Goal: Navigation & Orientation: Find specific page/section

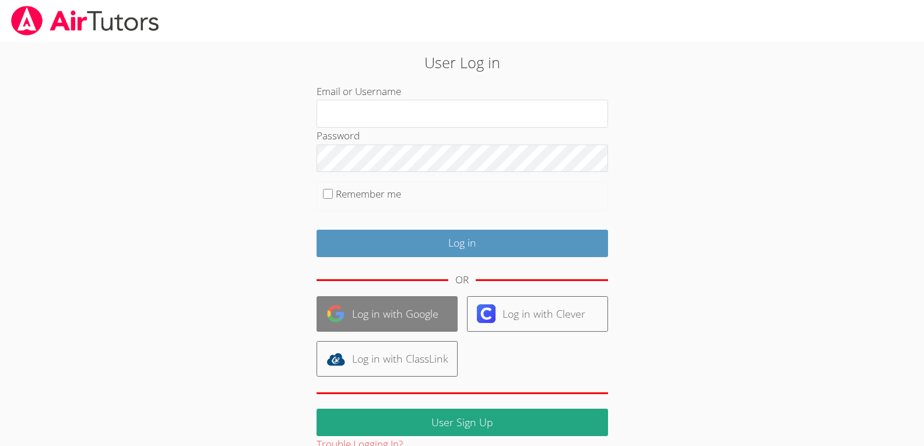
click at [418, 323] on link "Log in with Google" at bounding box center [387, 314] width 141 height 36
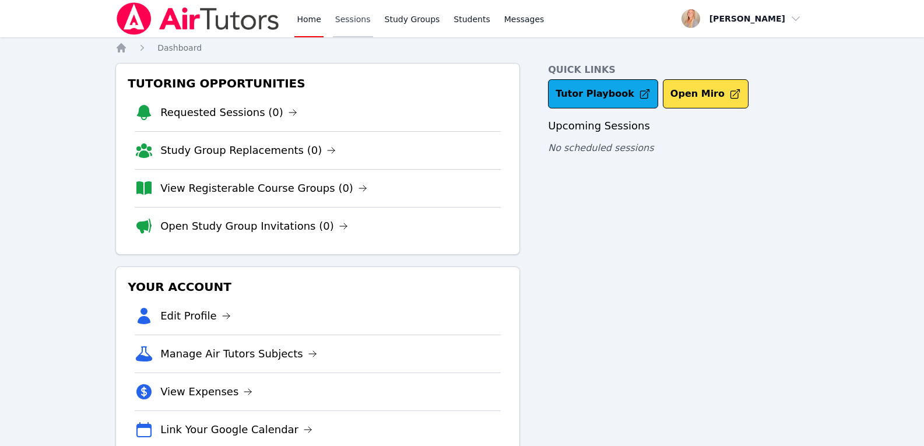
click at [348, 20] on link "Sessions" at bounding box center [353, 18] width 40 height 37
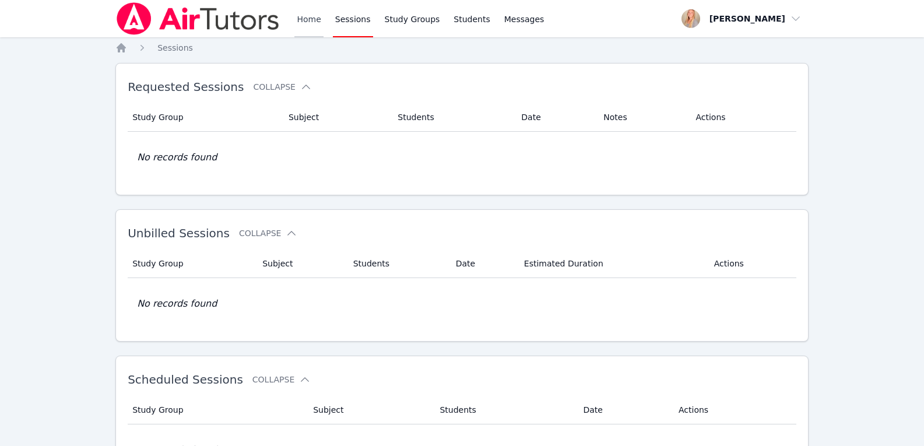
click at [306, 16] on link "Home" at bounding box center [309, 18] width 29 height 37
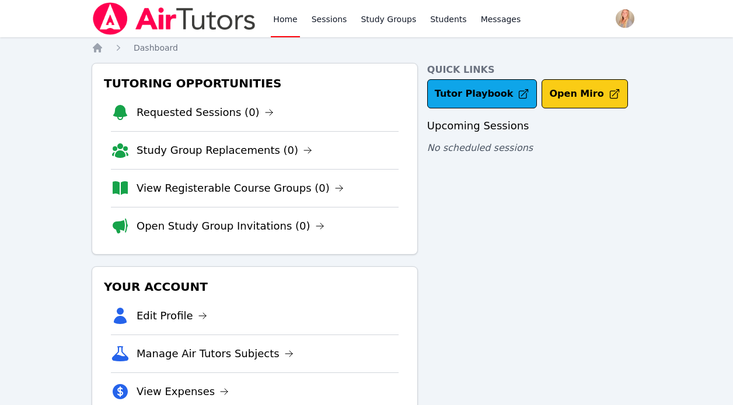
click at [546, 106] on button "Open Miro" at bounding box center [584, 93] width 86 height 29
